Goal: Find specific page/section: Find specific page/section

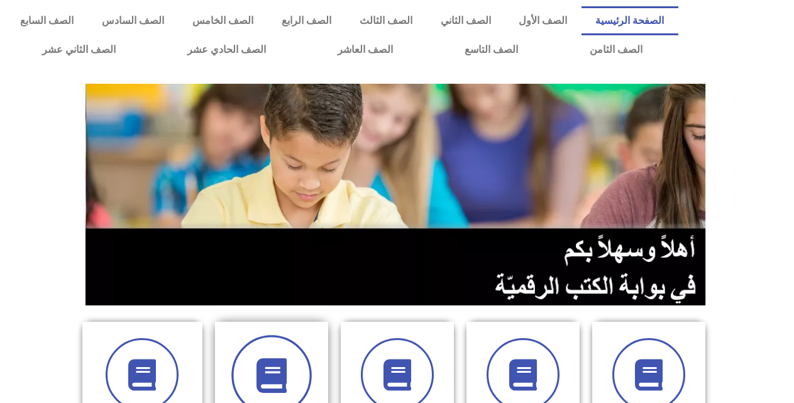
click at [292, 349] on span at bounding box center [271, 375] width 81 height 81
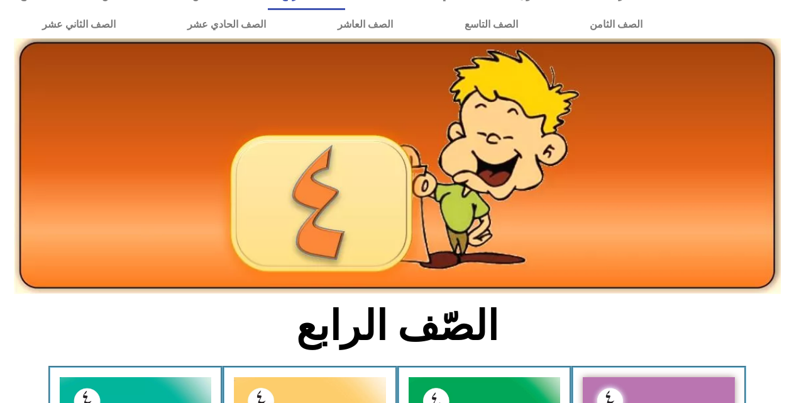
scroll to position [75, 0]
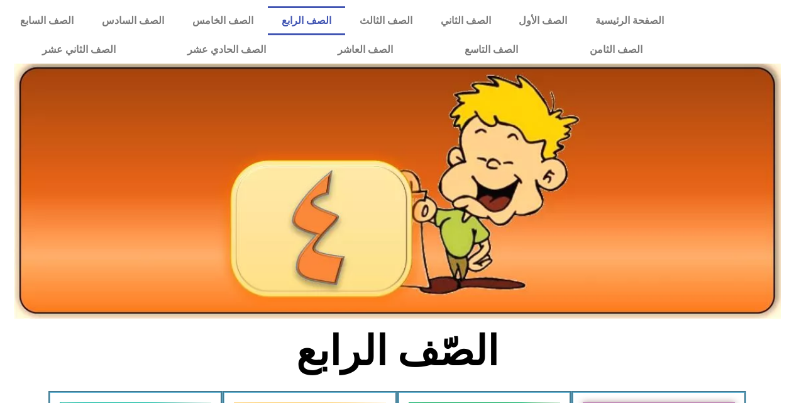
scroll to position [75, 0]
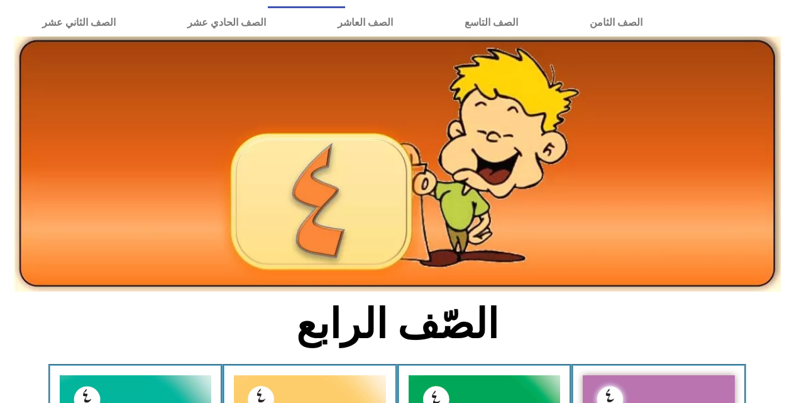
scroll to position [0, 0]
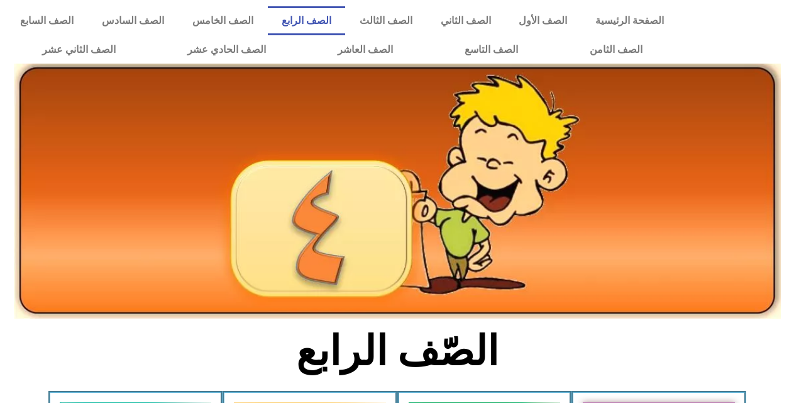
click at [342, 19] on link "الصف الرابع" at bounding box center [307, 20] width 78 height 29
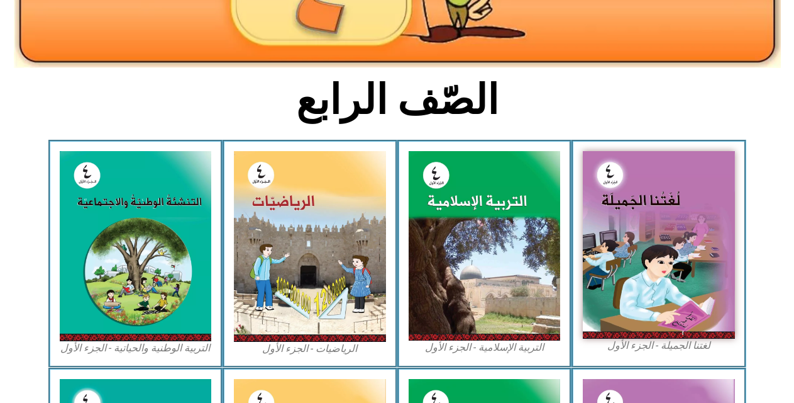
scroll to position [252, 0]
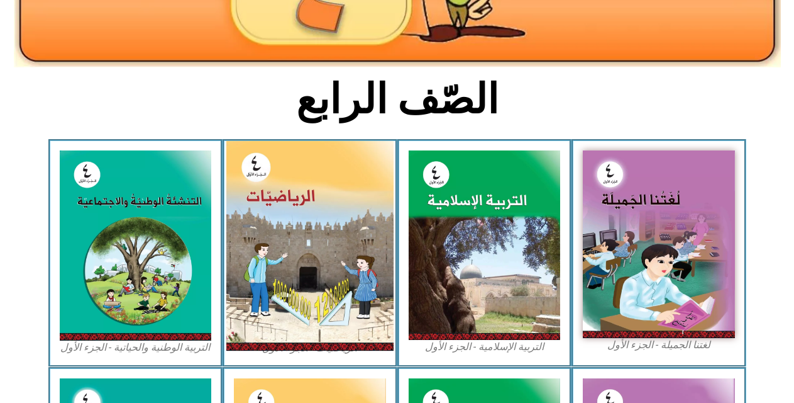
click at [298, 284] on img at bounding box center [309, 245] width 167 height 209
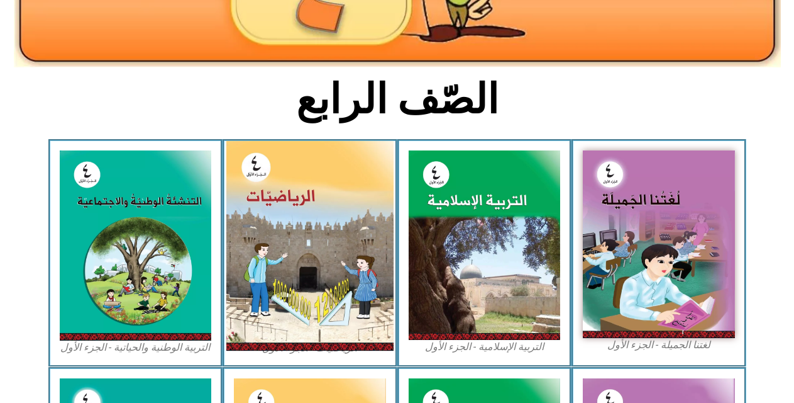
click at [298, 284] on img at bounding box center [309, 245] width 167 height 209
click at [292, 198] on img at bounding box center [309, 245] width 167 height 209
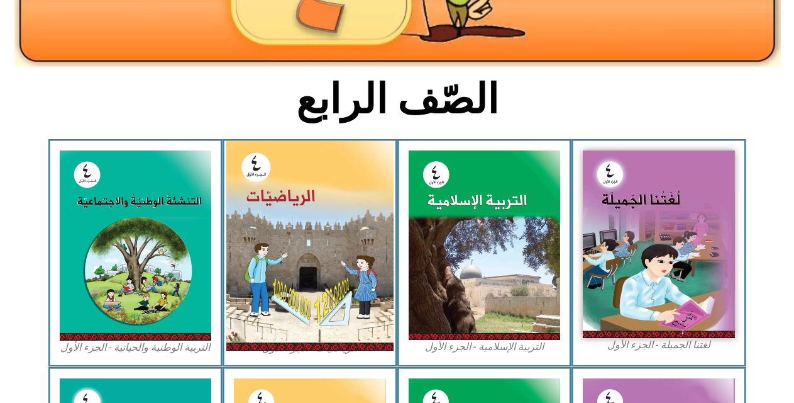
click at [292, 198] on img at bounding box center [309, 245] width 167 height 209
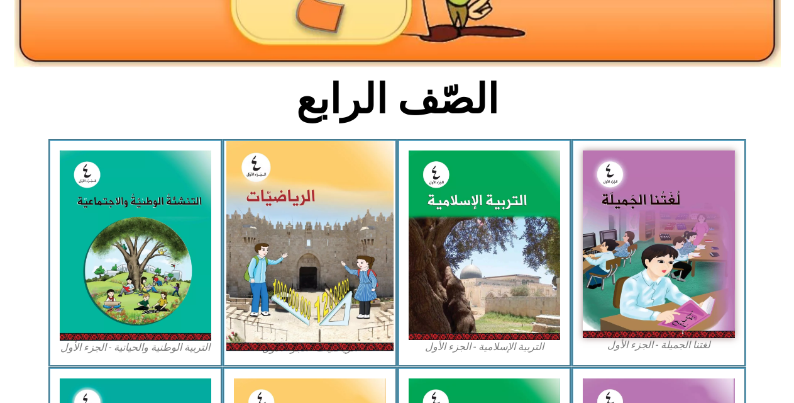
click at [292, 198] on img at bounding box center [309, 245] width 167 height 209
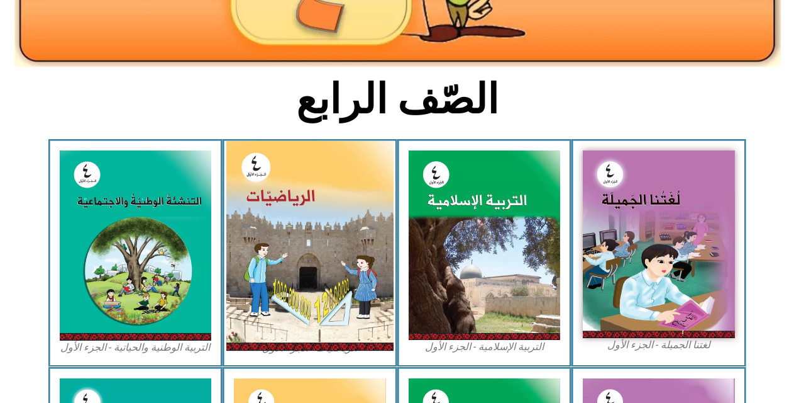
click at [292, 198] on img at bounding box center [309, 245] width 167 height 209
click at [291, 198] on img at bounding box center [309, 245] width 167 height 209
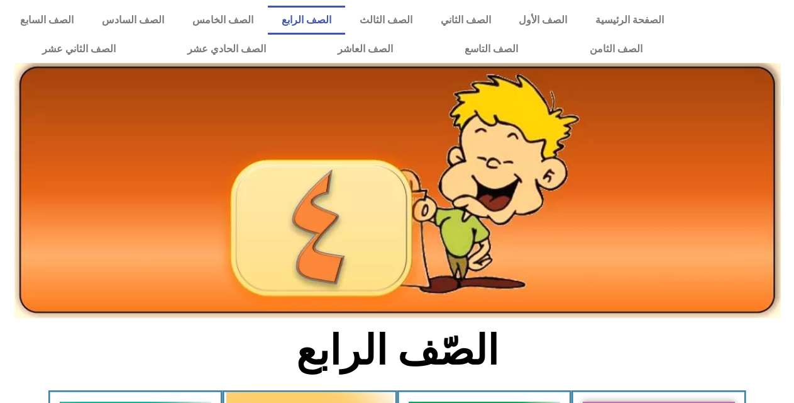
scroll to position [0, 0]
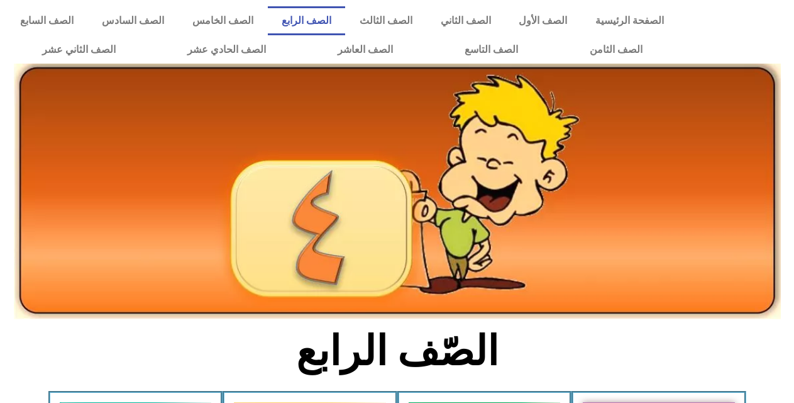
click at [340, 26] on link "الصف الرابع" at bounding box center [307, 20] width 78 height 29
click at [408, 21] on link "الصف الثالث" at bounding box center [385, 20] width 81 height 29
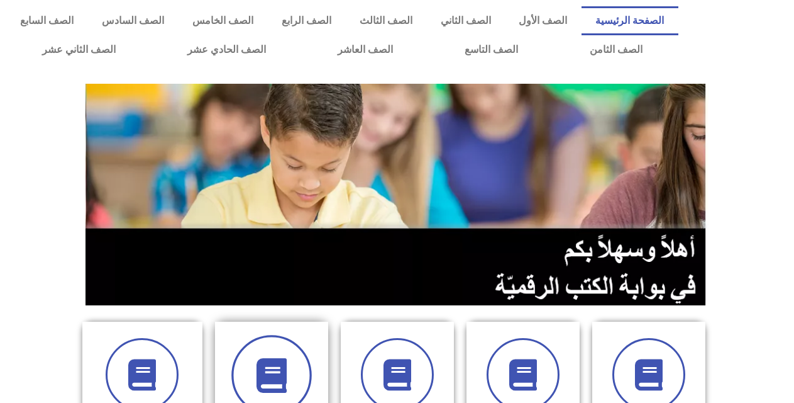
click at [274, 352] on span at bounding box center [271, 375] width 81 height 81
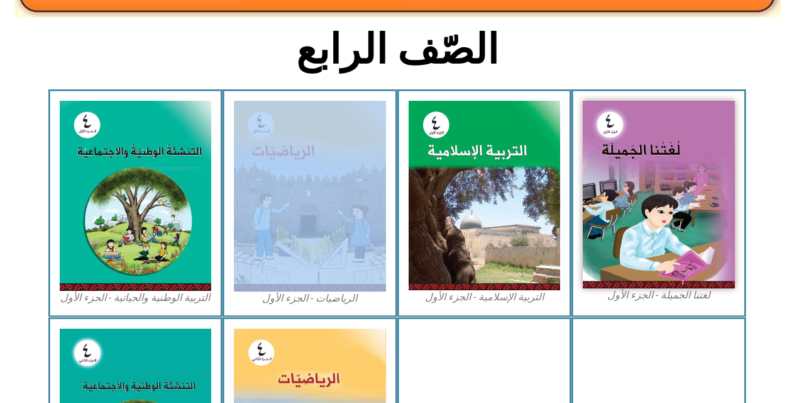
scroll to position [302, 0]
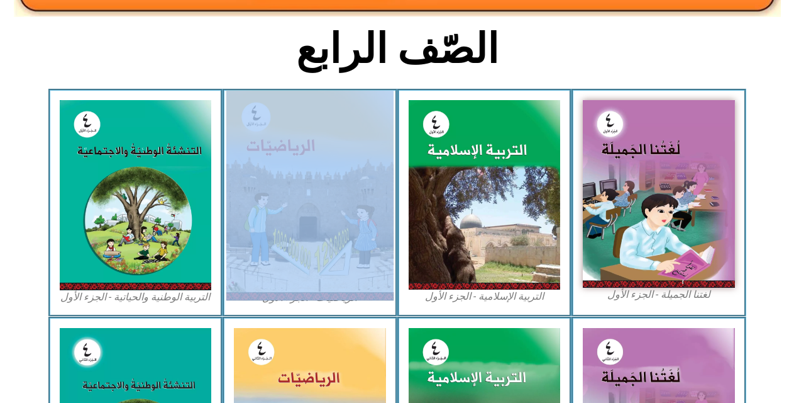
click at [279, 259] on img at bounding box center [309, 195] width 167 height 209
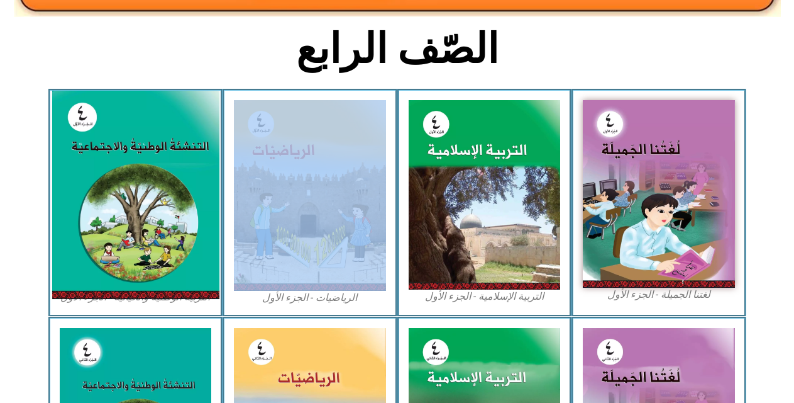
click at [143, 220] on img at bounding box center [135, 195] width 167 height 208
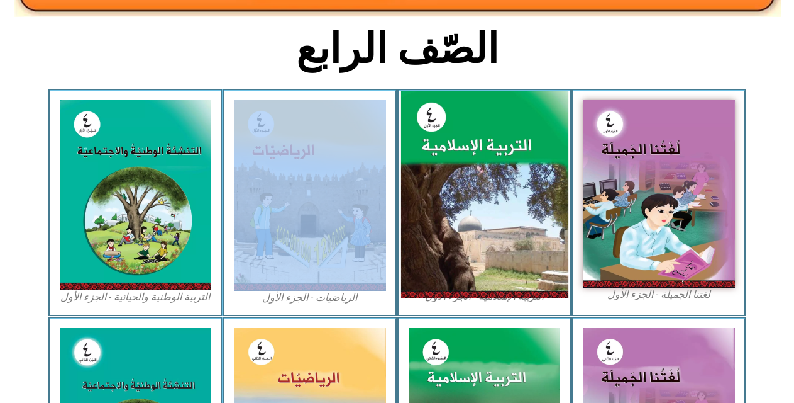
click at [489, 128] on img at bounding box center [484, 195] width 167 height 208
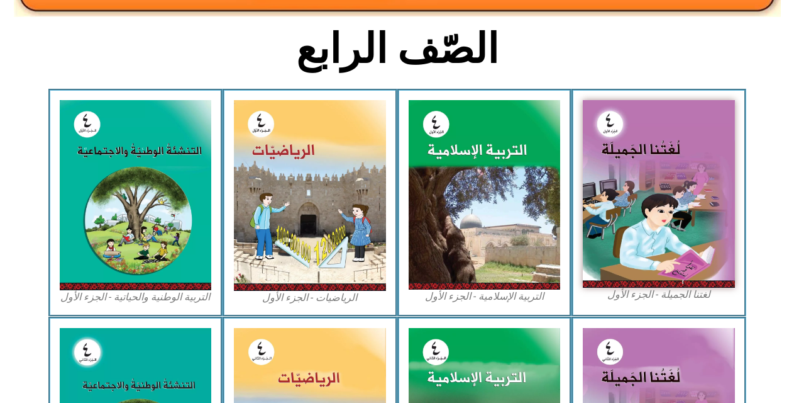
click at [535, 48] on h2 "الصّف الرابع" at bounding box center [397, 49] width 416 height 49
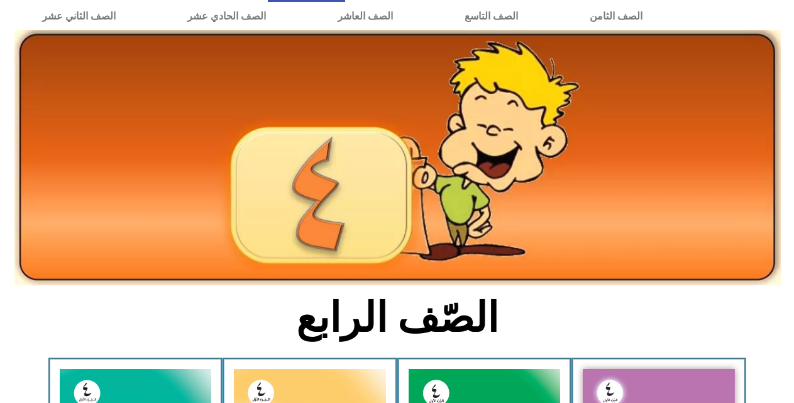
scroll to position [0, 0]
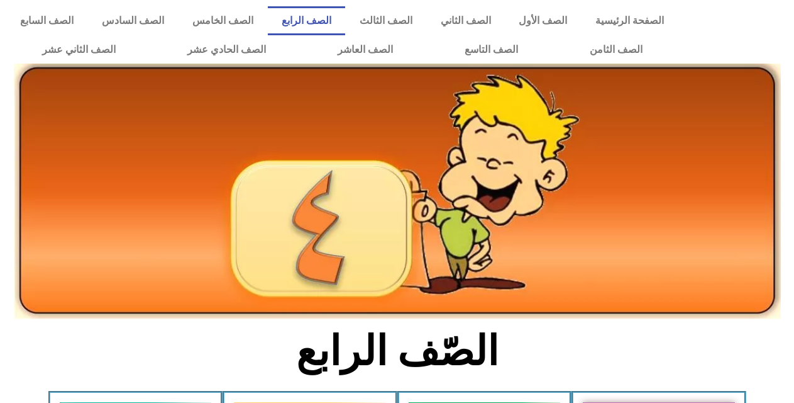
click at [346, 23] on link "الصف الرابع" at bounding box center [307, 20] width 78 height 29
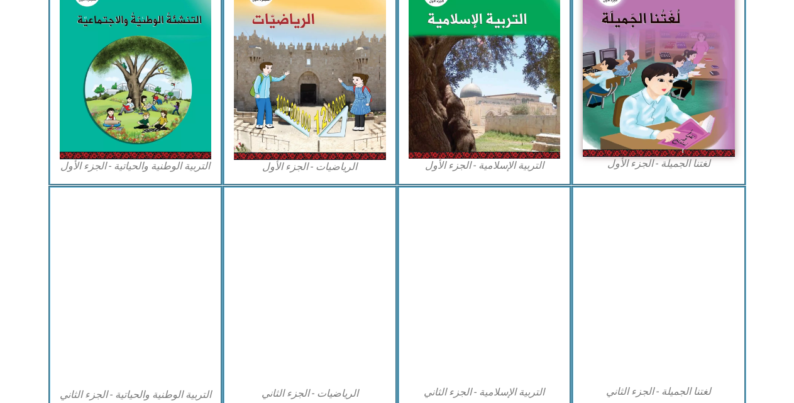
scroll to position [478, 0]
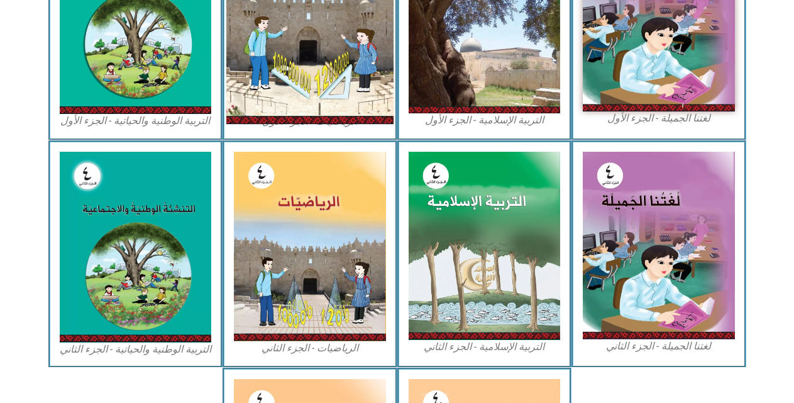
drag, startPoint x: 0, startPoint y: 0, endPoint x: 352, endPoint y: 23, distance: 353.0
click at [352, 23] on img at bounding box center [309, 18] width 167 height 209
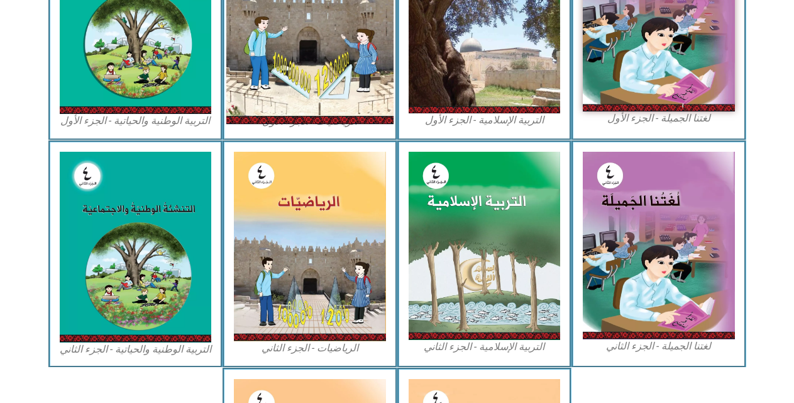
click at [352, 23] on img at bounding box center [309, 18] width 167 height 209
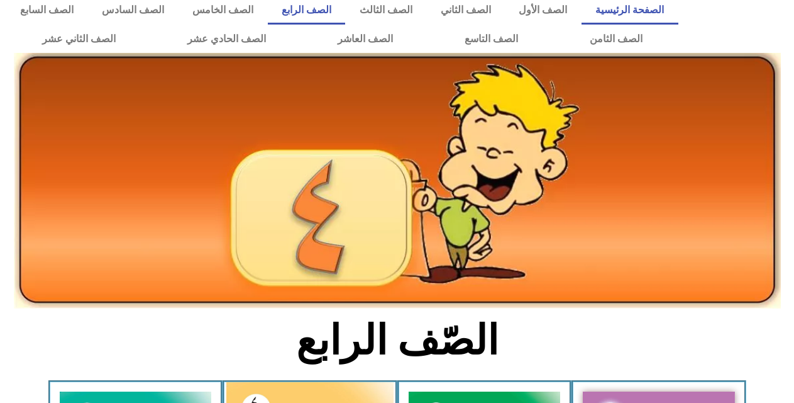
scroll to position [0, 0]
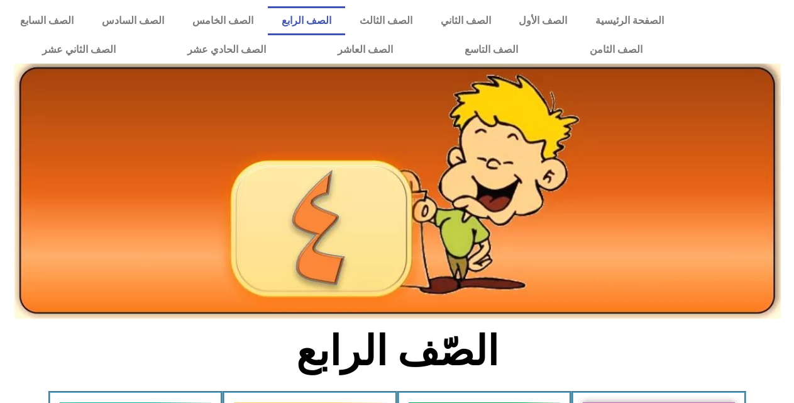
click at [769, 335] on section "الصّف الرابع" at bounding box center [397, 357] width 794 height 65
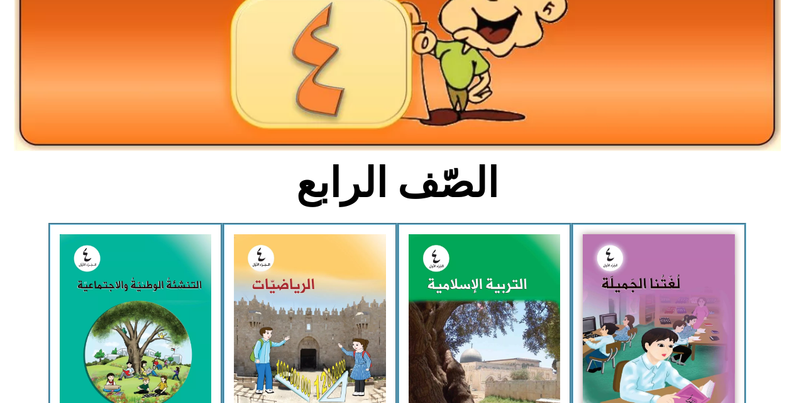
scroll to position [201, 0]
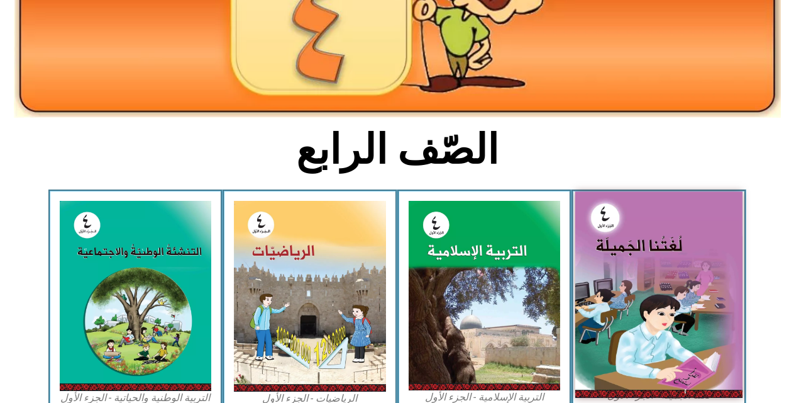
click at [713, 348] on img at bounding box center [659, 294] width 167 height 206
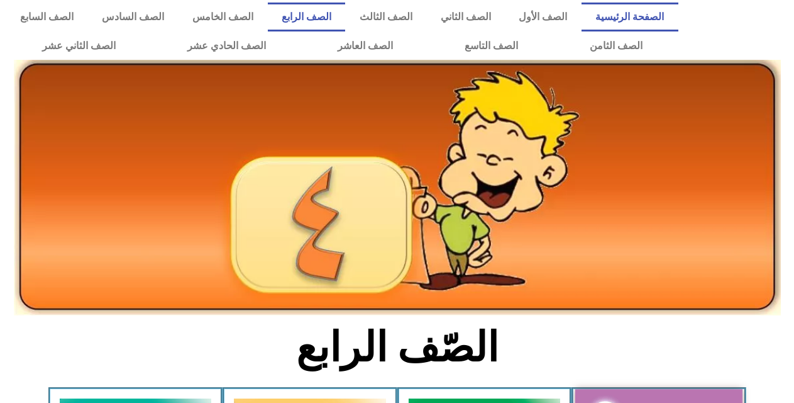
scroll to position [0, 0]
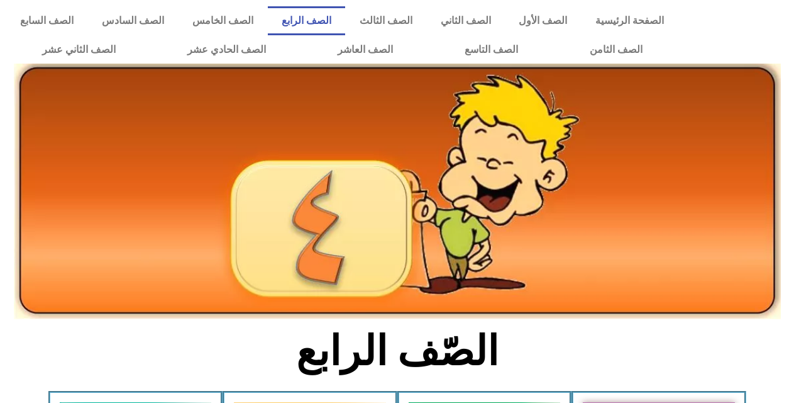
click at [728, 361] on section "الصّف الرابع" at bounding box center [397, 357] width 794 height 65
